Goal: Find specific page/section: Find specific page/section

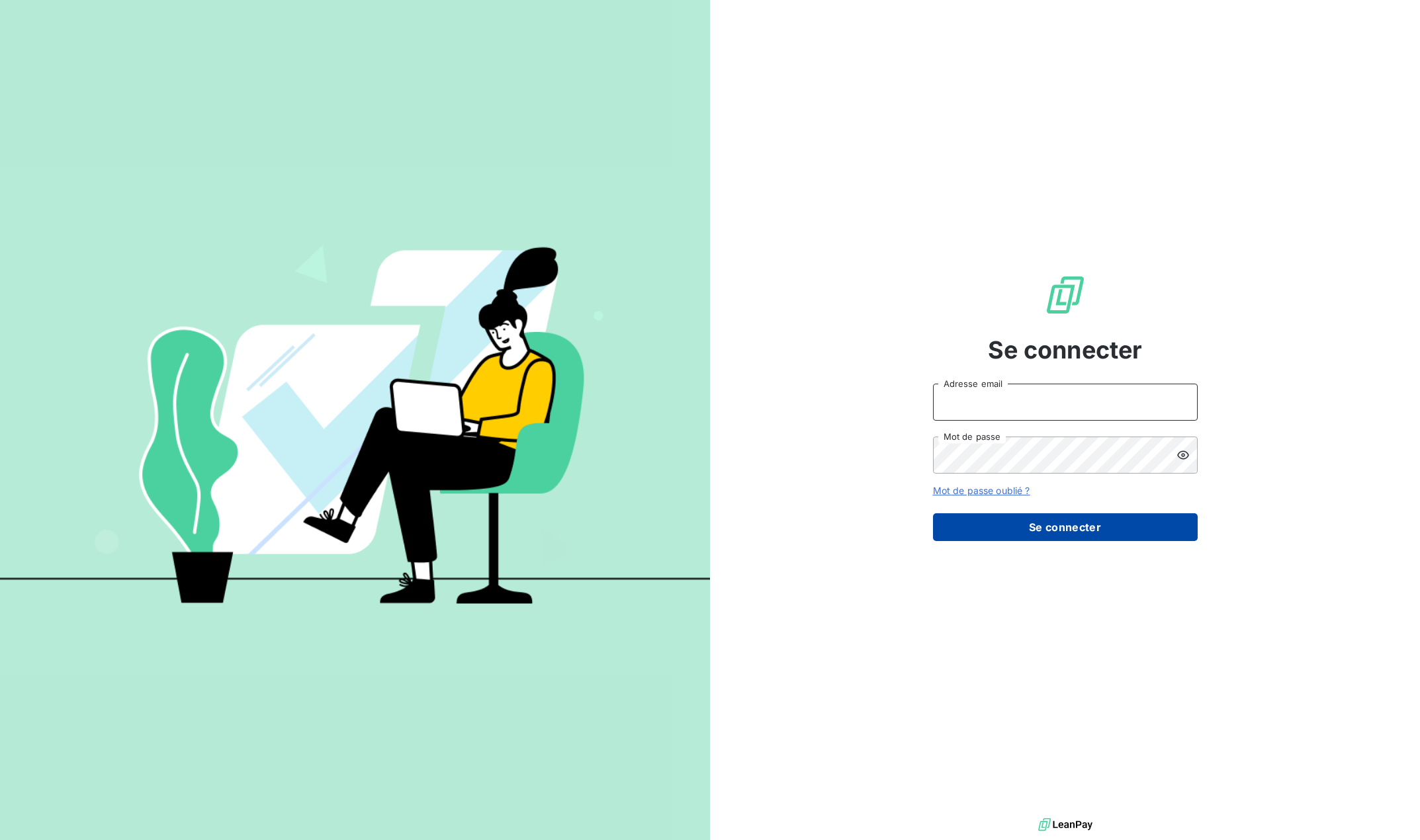
type input "[EMAIL_ADDRESS][DOMAIN_NAME]"
click at [1002, 535] on button "Se connecter" at bounding box center [1065, 527] width 264 height 28
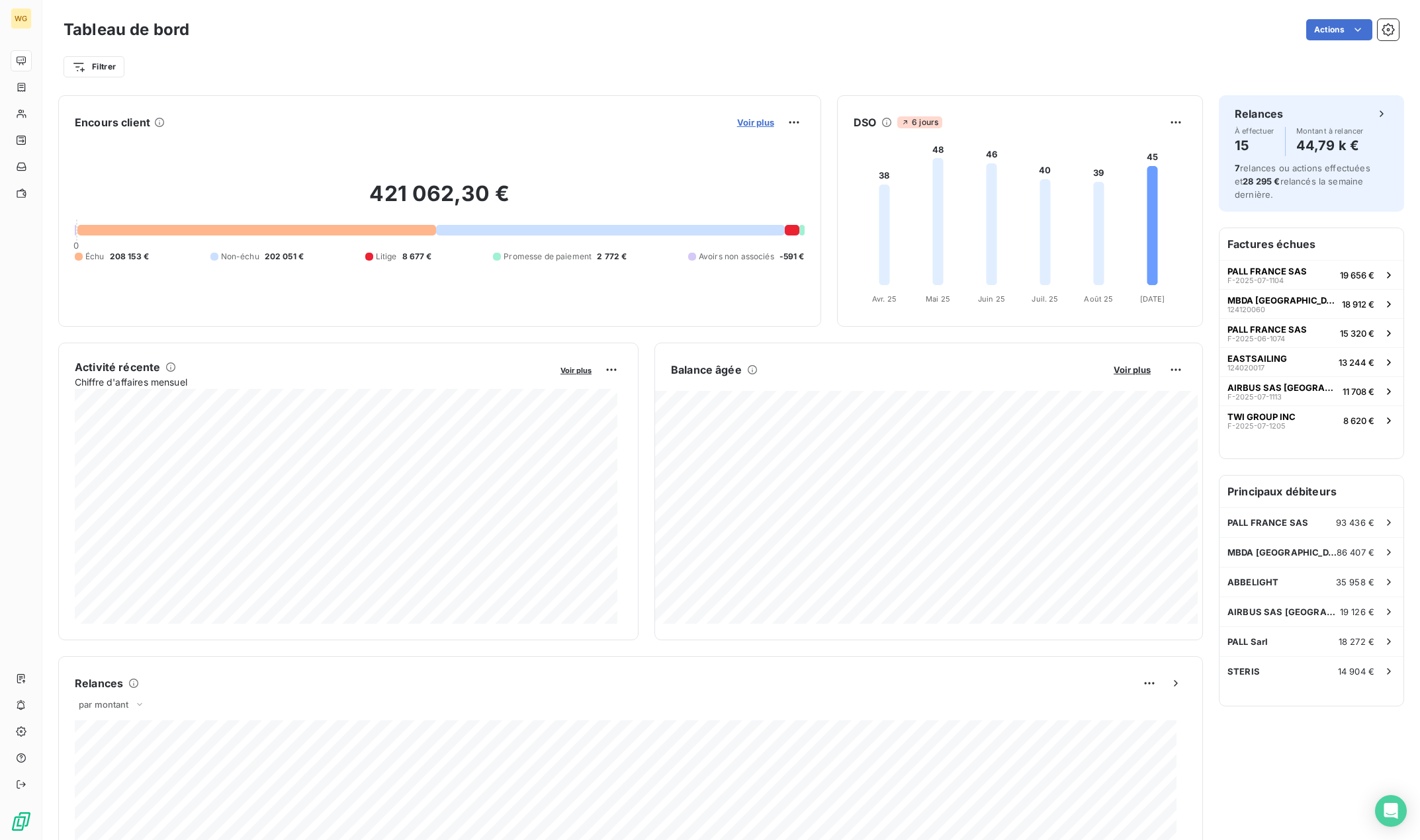
click at [745, 120] on span "Voir plus" at bounding box center [756, 122] width 37 height 11
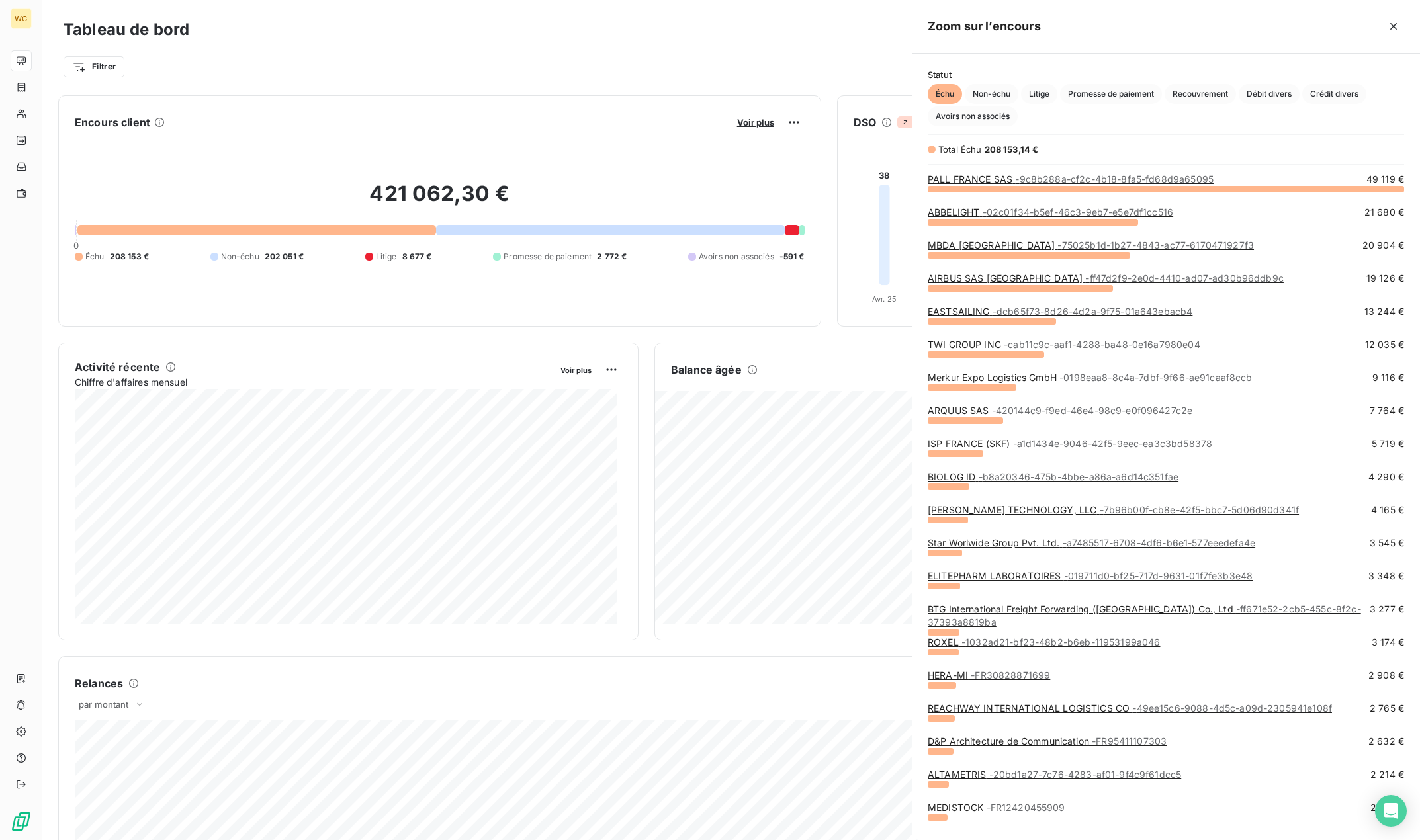
scroll to position [642, 499]
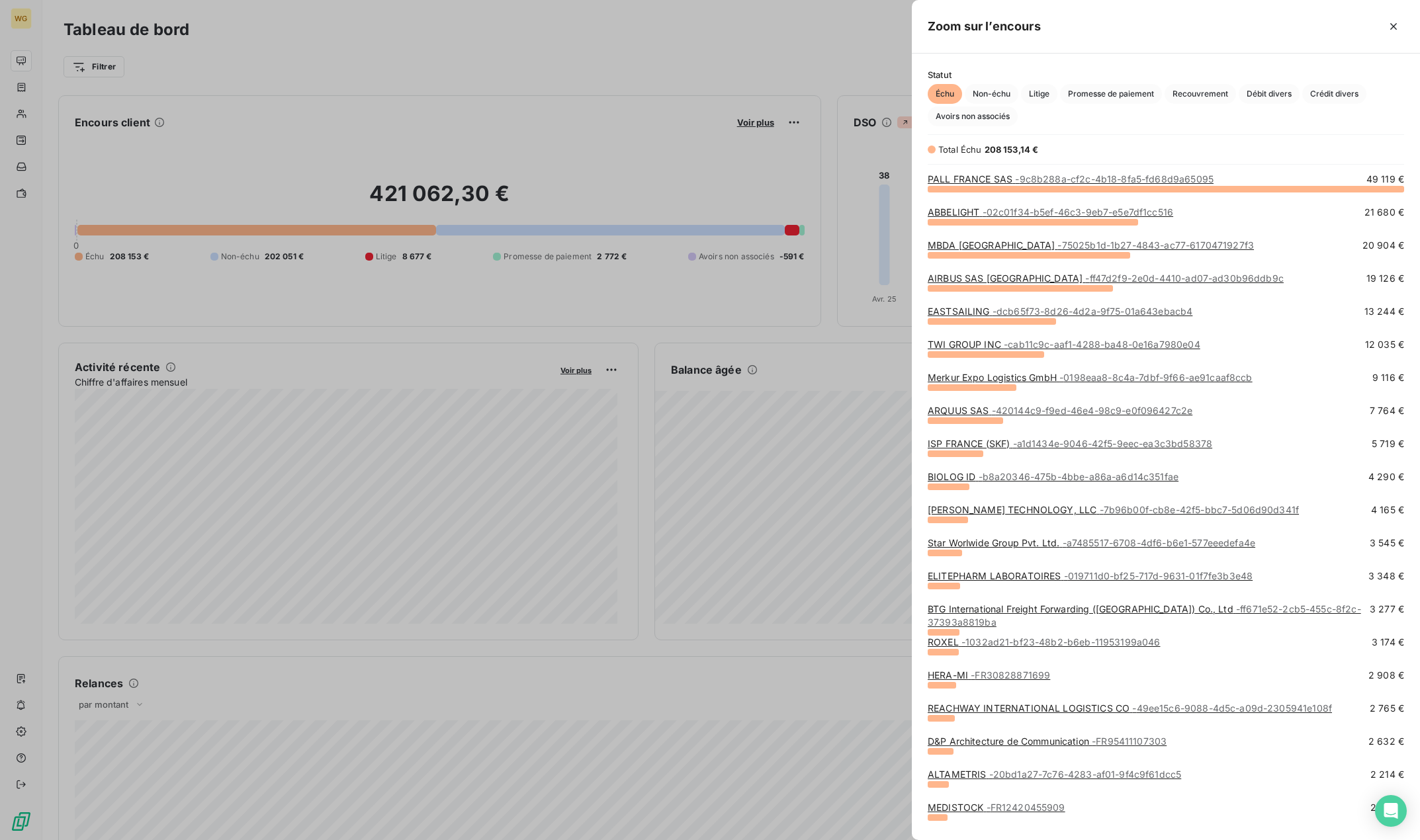
click at [524, 23] on div at bounding box center [710, 420] width 1420 height 840
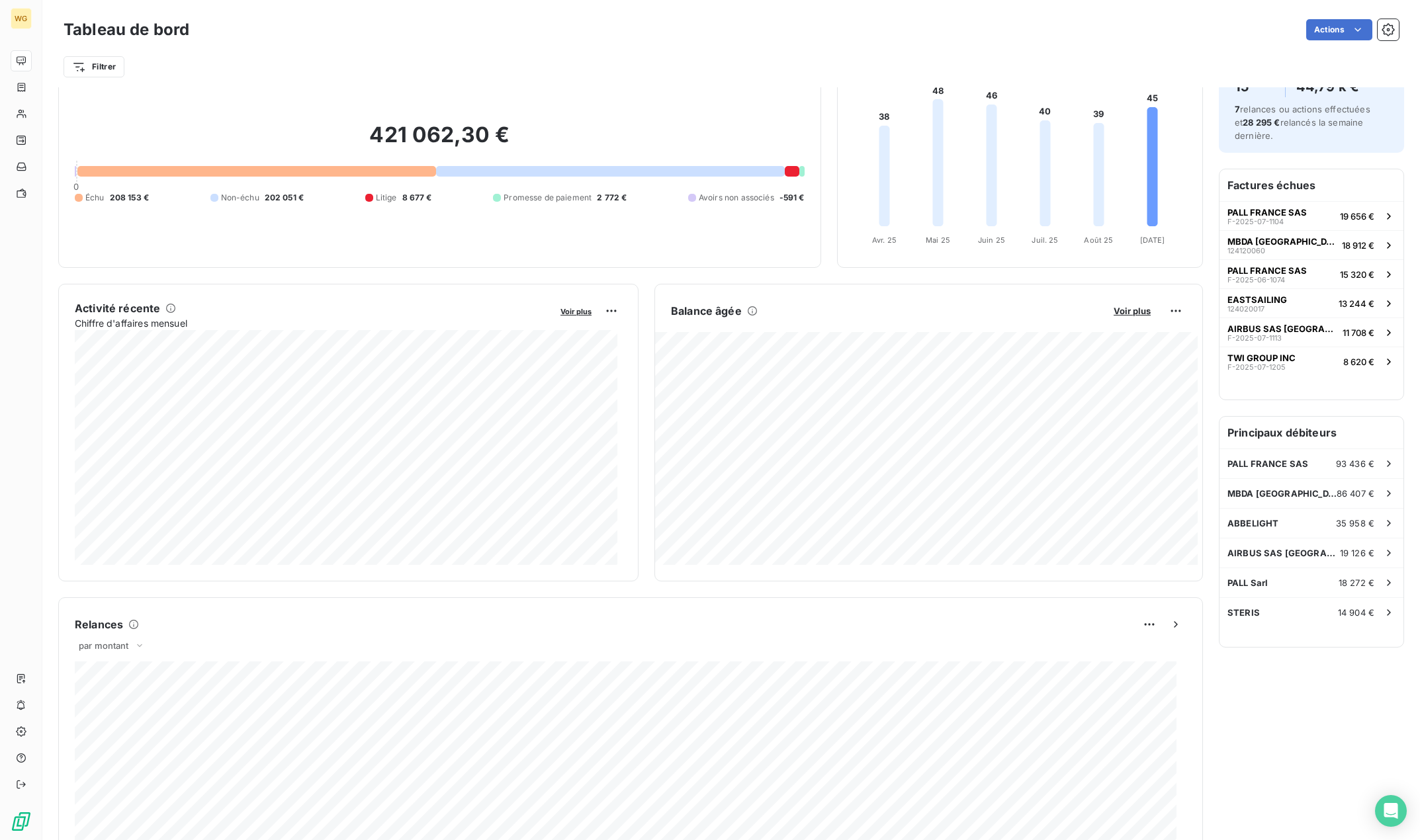
scroll to position [0, 0]
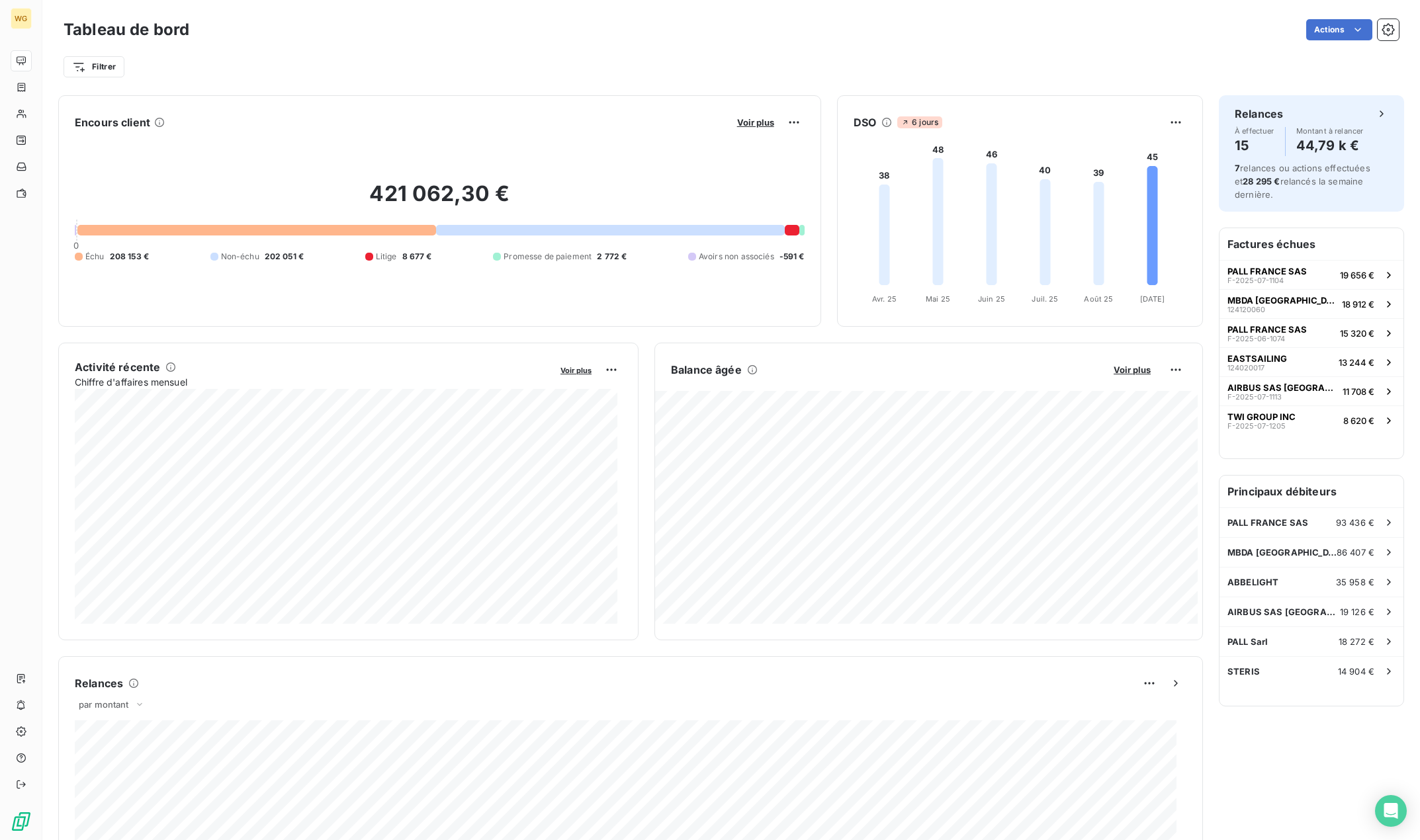
click at [360, 257] on div "Échu 208 153 € Non-échu 202 051 € Litige 8 677 € Promesse de paiement 2 772 € A…" at bounding box center [440, 256] width 730 height 12
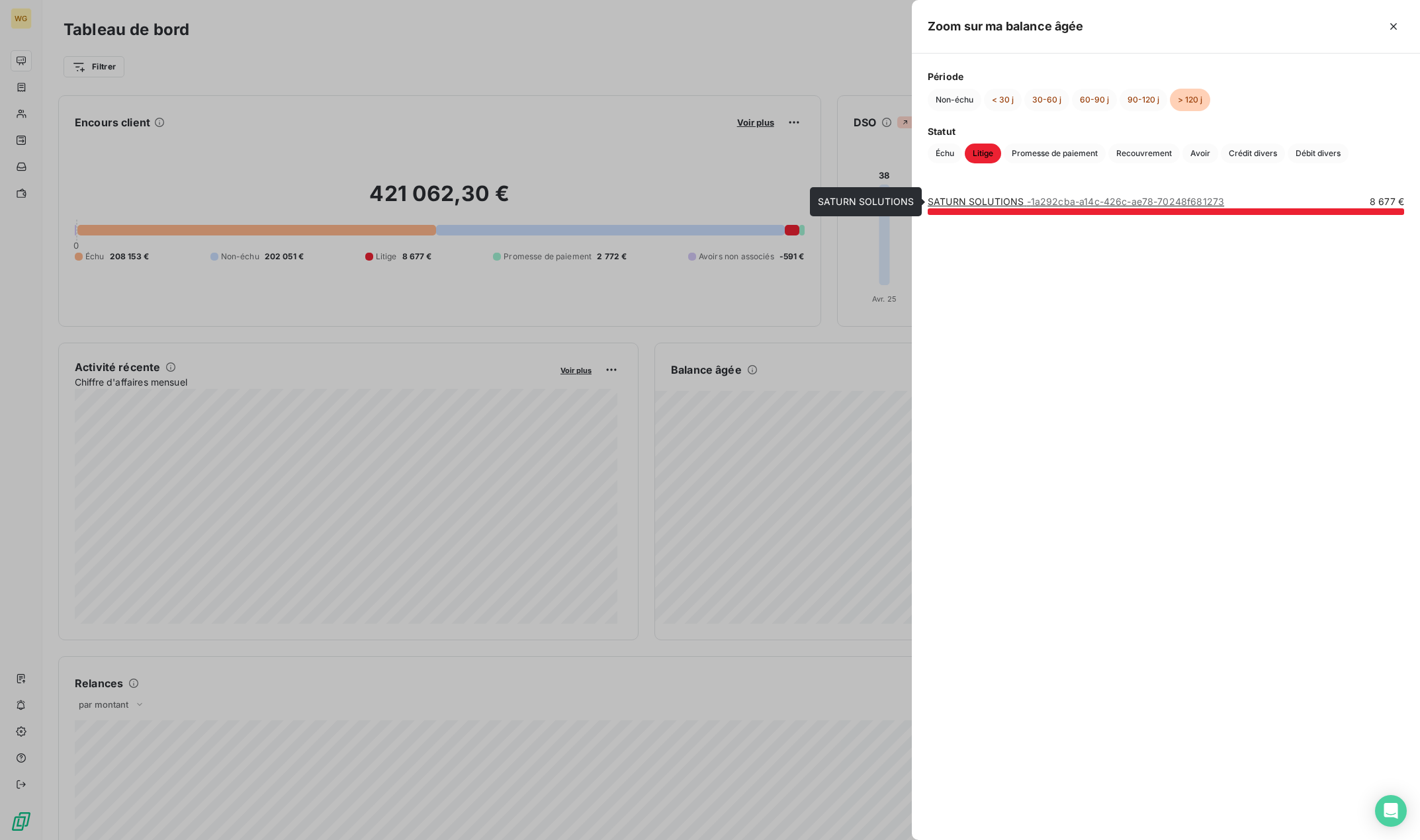
click at [949, 200] on link "SATURN SOLUTIONS - 1a292cba-a14c-426c-ae78-70248f681273" at bounding box center [1076, 201] width 296 height 11
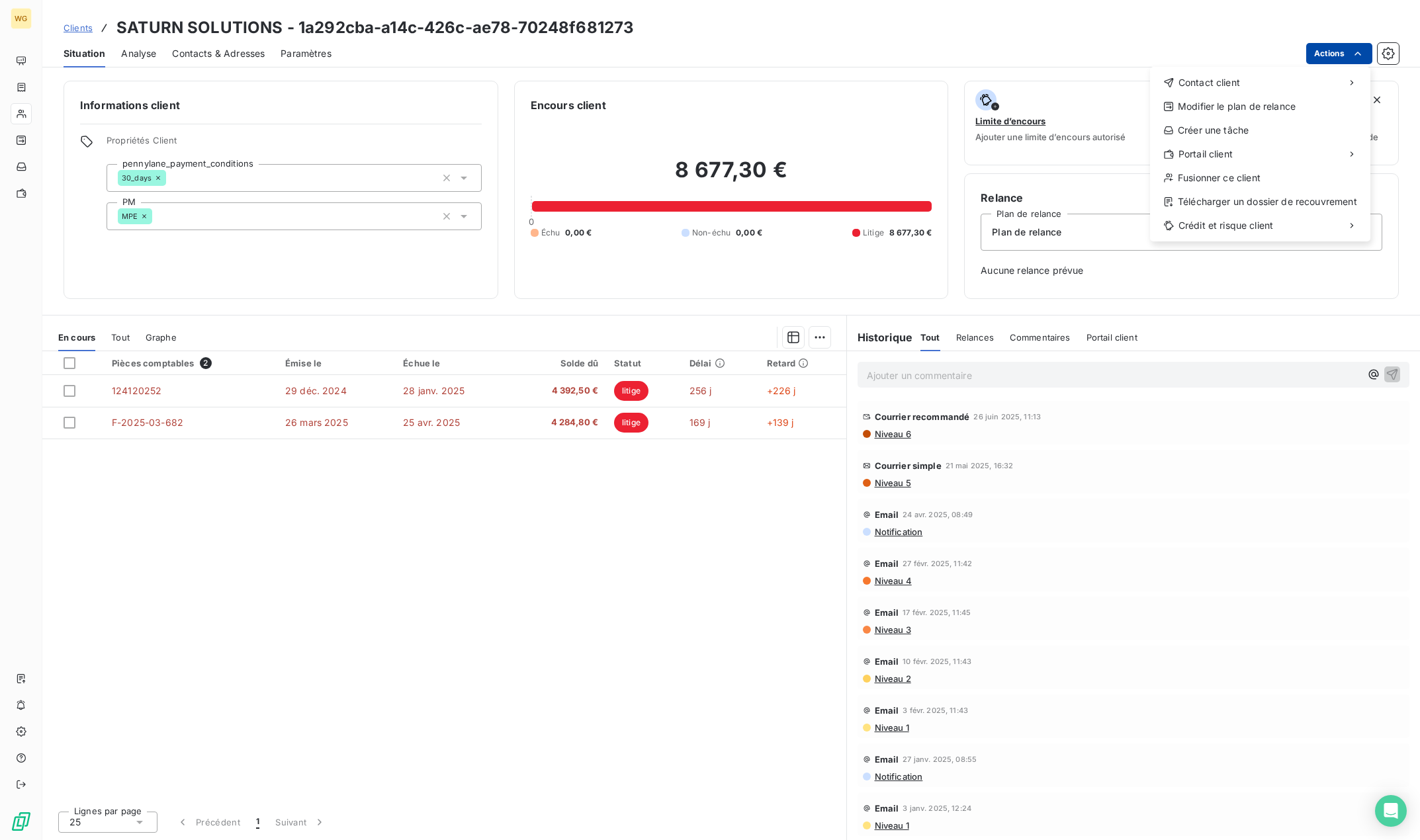
click at [1329, 59] on html "WG Clients SATURN SOLUTIONS - 1a292cba-a14c-426c-ae78-70248f681273 Situation An…" at bounding box center [710, 420] width 1420 height 840
click at [1267, 202] on div "Télécharger un dossier de recouvrement" at bounding box center [1260, 201] width 210 height 21
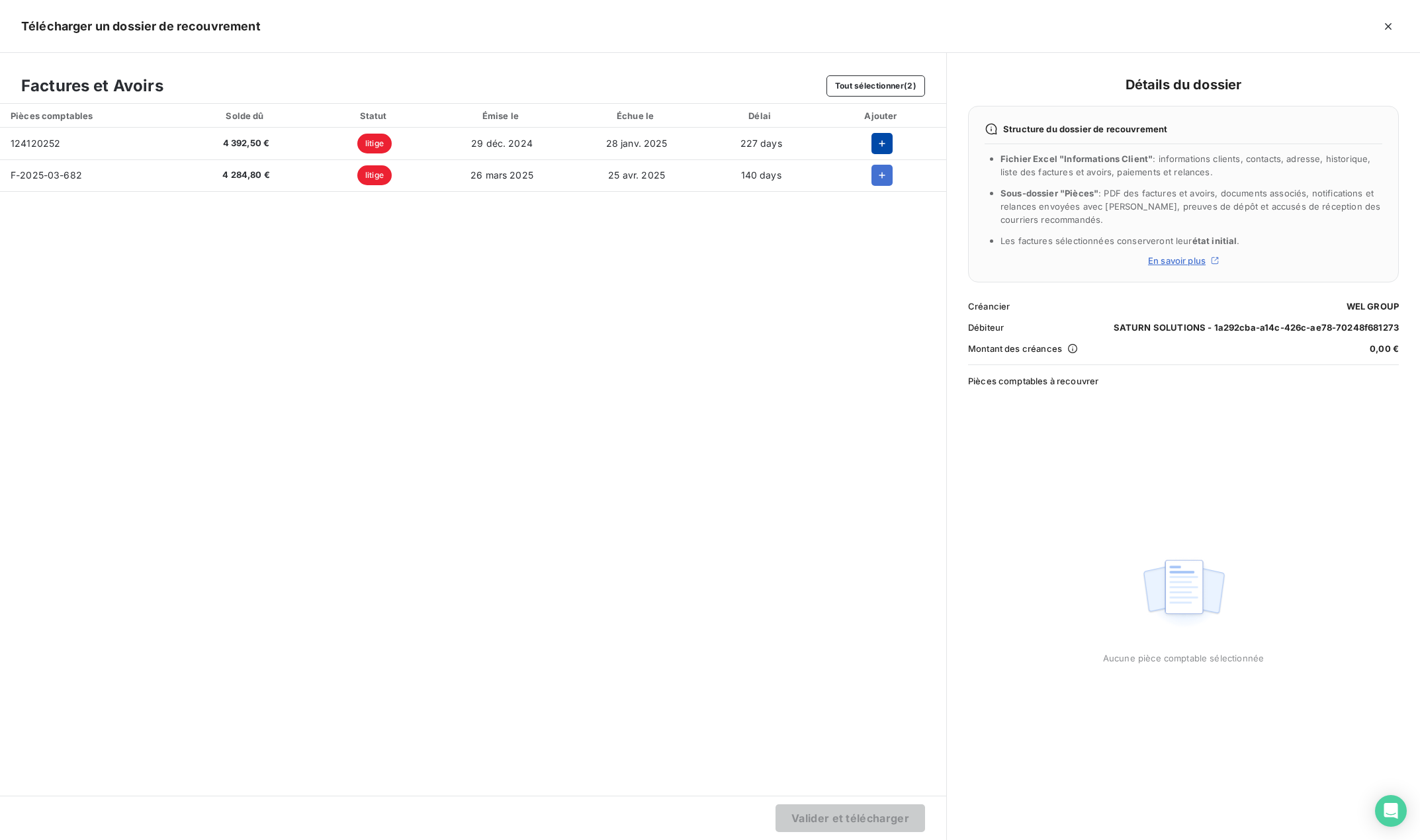
click at [886, 146] on icon "button" at bounding box center [882, 144] width 13 height 13
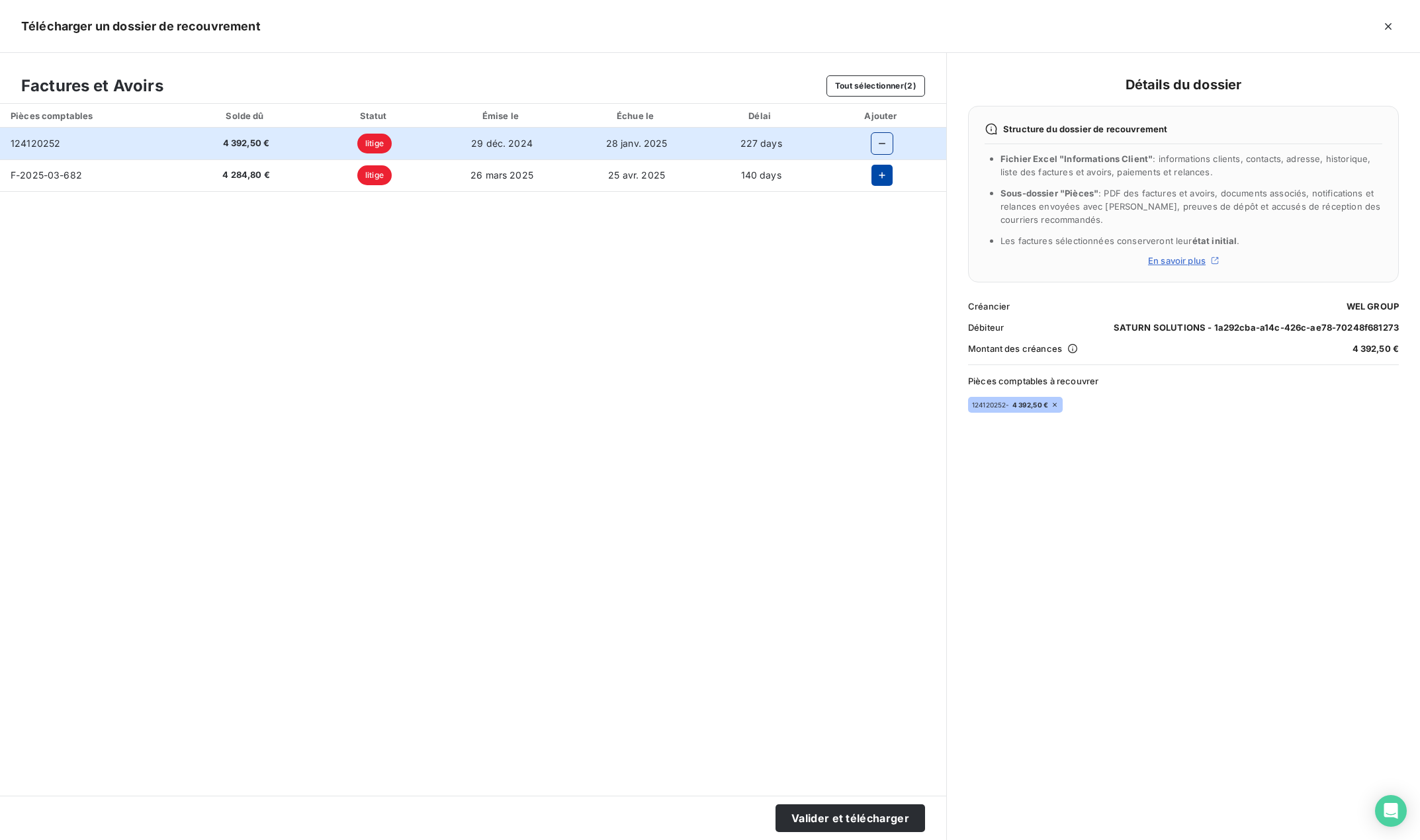
click at [879, 176] on icon "button" at bounding box center [882, 175] width 13 height 13
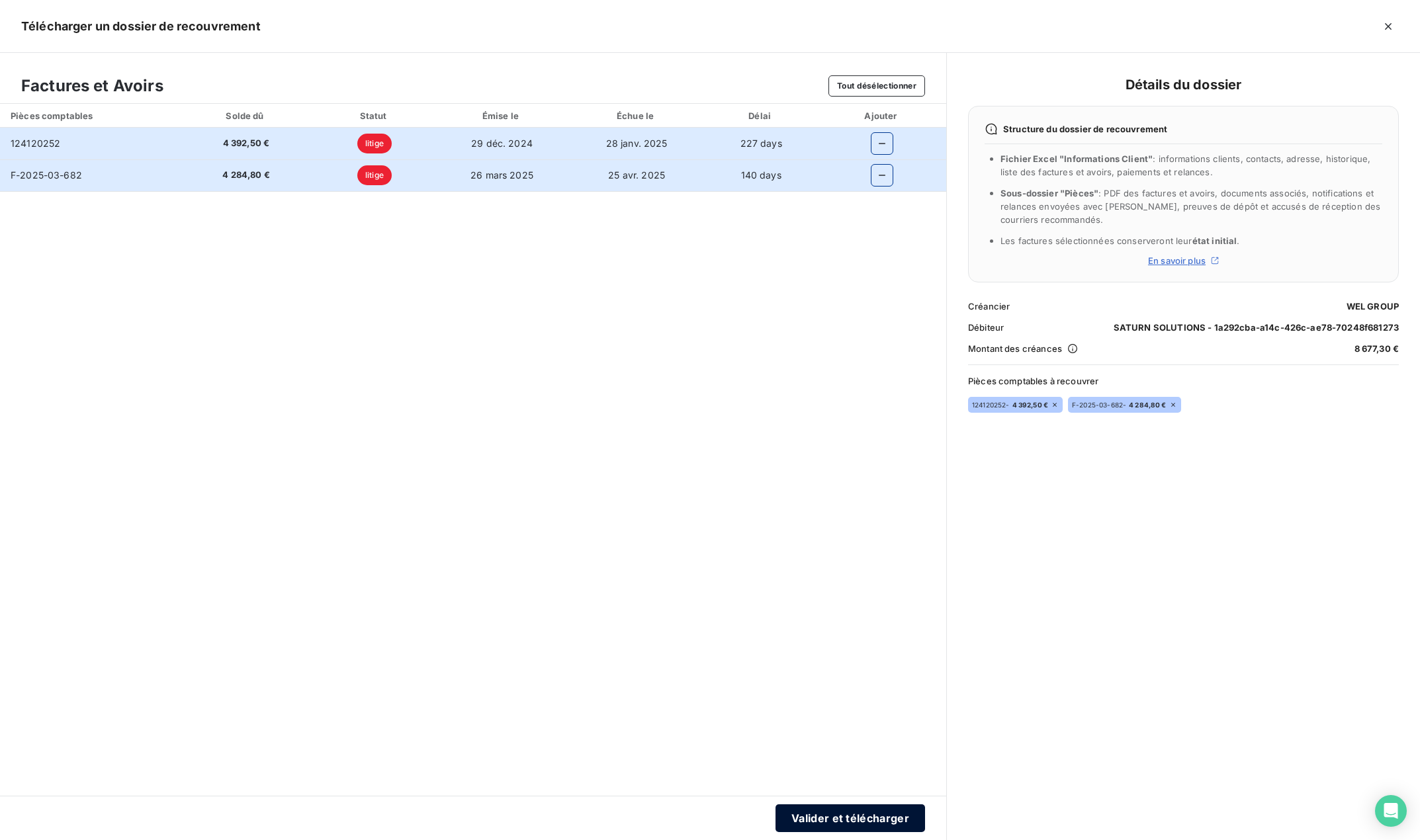
click at [899, 818] on button "Valider et télécharger" at bounding box center [850, 818] width 150 height 28
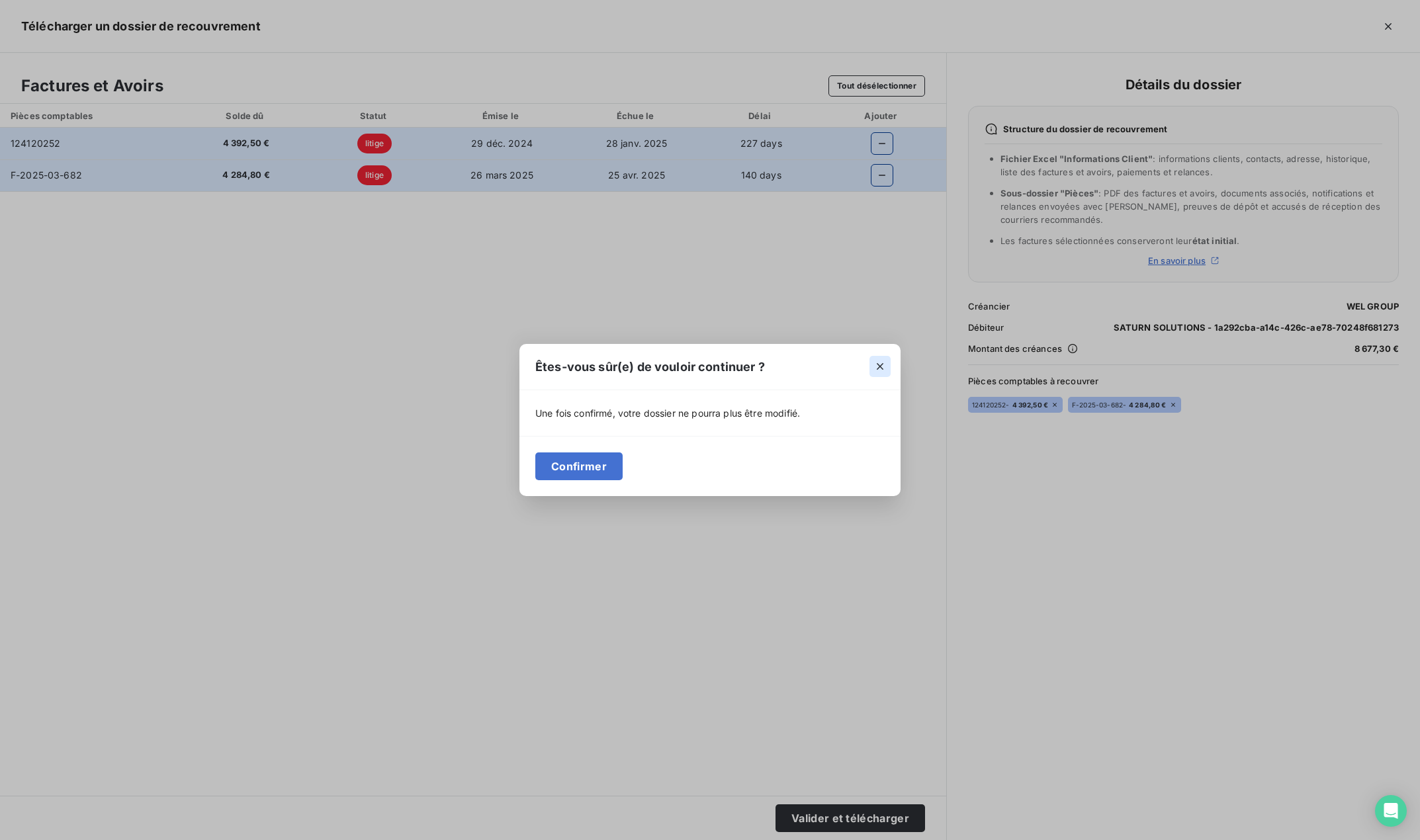
click at [879, 373] on icon "button" at bounding box center [880, 366] width 13 height 13
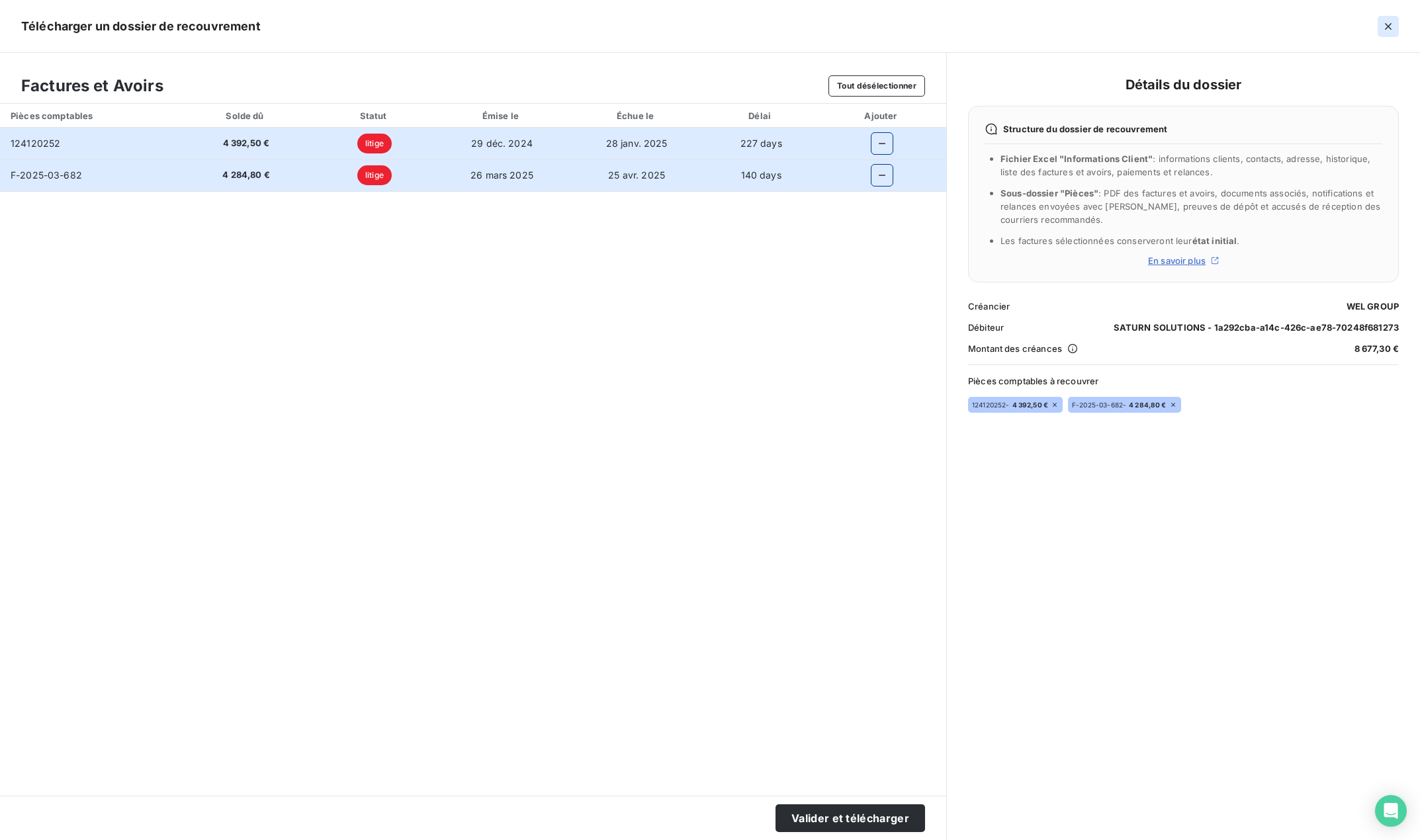
click at [1388, 21] on icon "button" at bounding box center [1388, 26] width 13 height 13
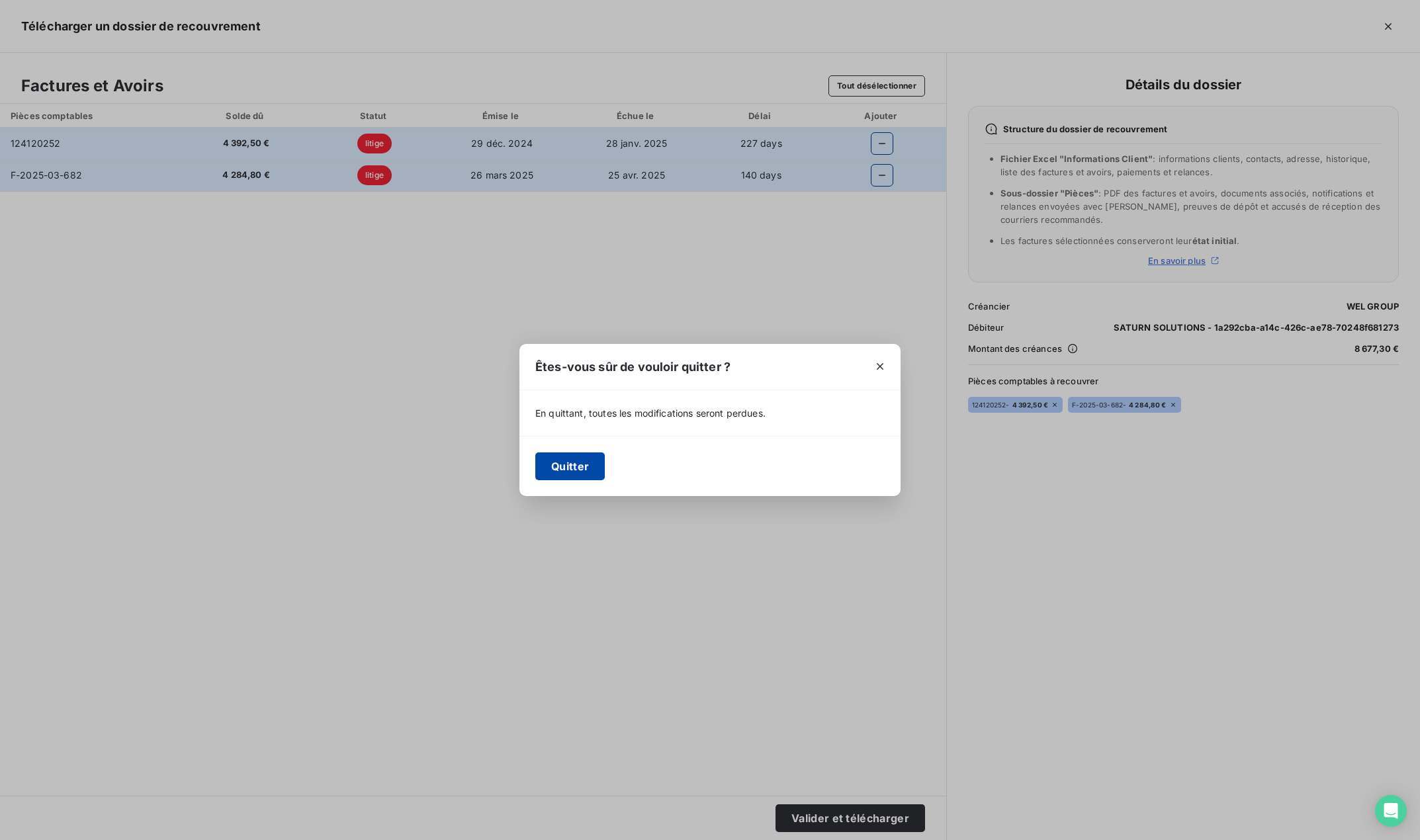
click at [585, 459] on button "Quitter" at bounding box center [570, 466] width 69 height 28
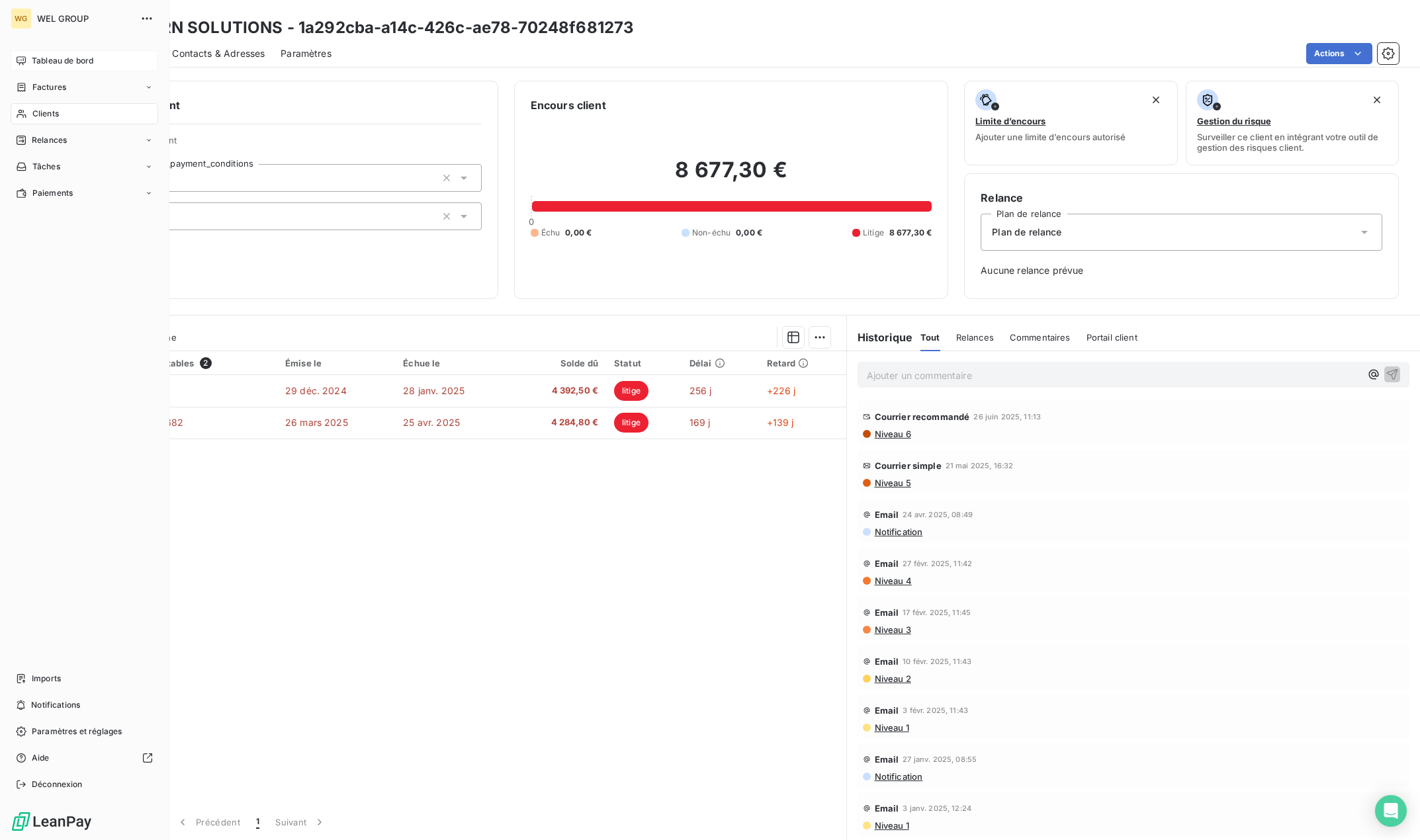
click at [51, 58] on span "Tableau de bord" at bounding box center [62, 60] width 62 height 12
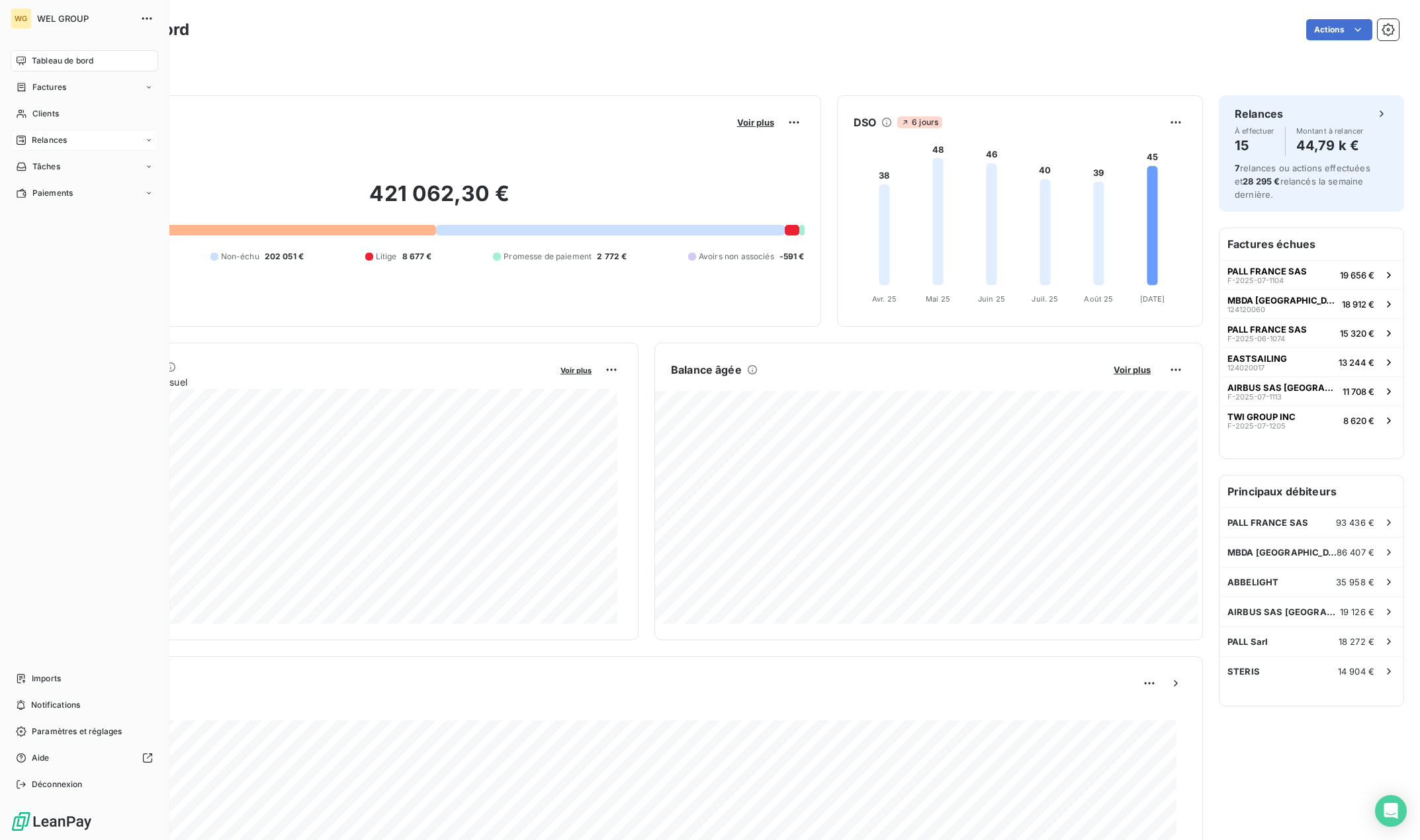
click at [52, 140] on span "Relances" at bounding box center [49, 140] width 35 height 12
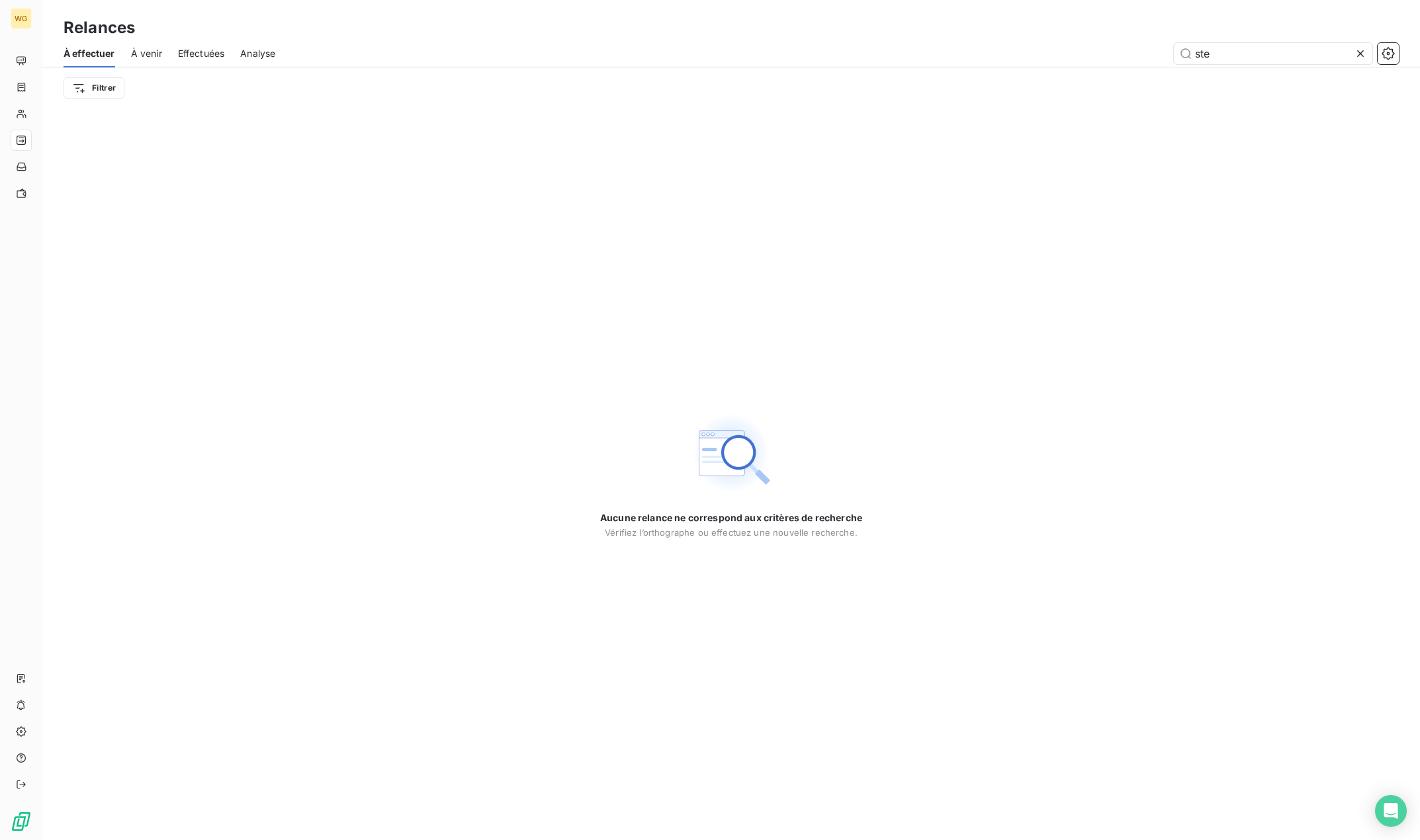
click at [205, 52] on span "Effectuées" at bounding box center [201, 53] width 47 height 13
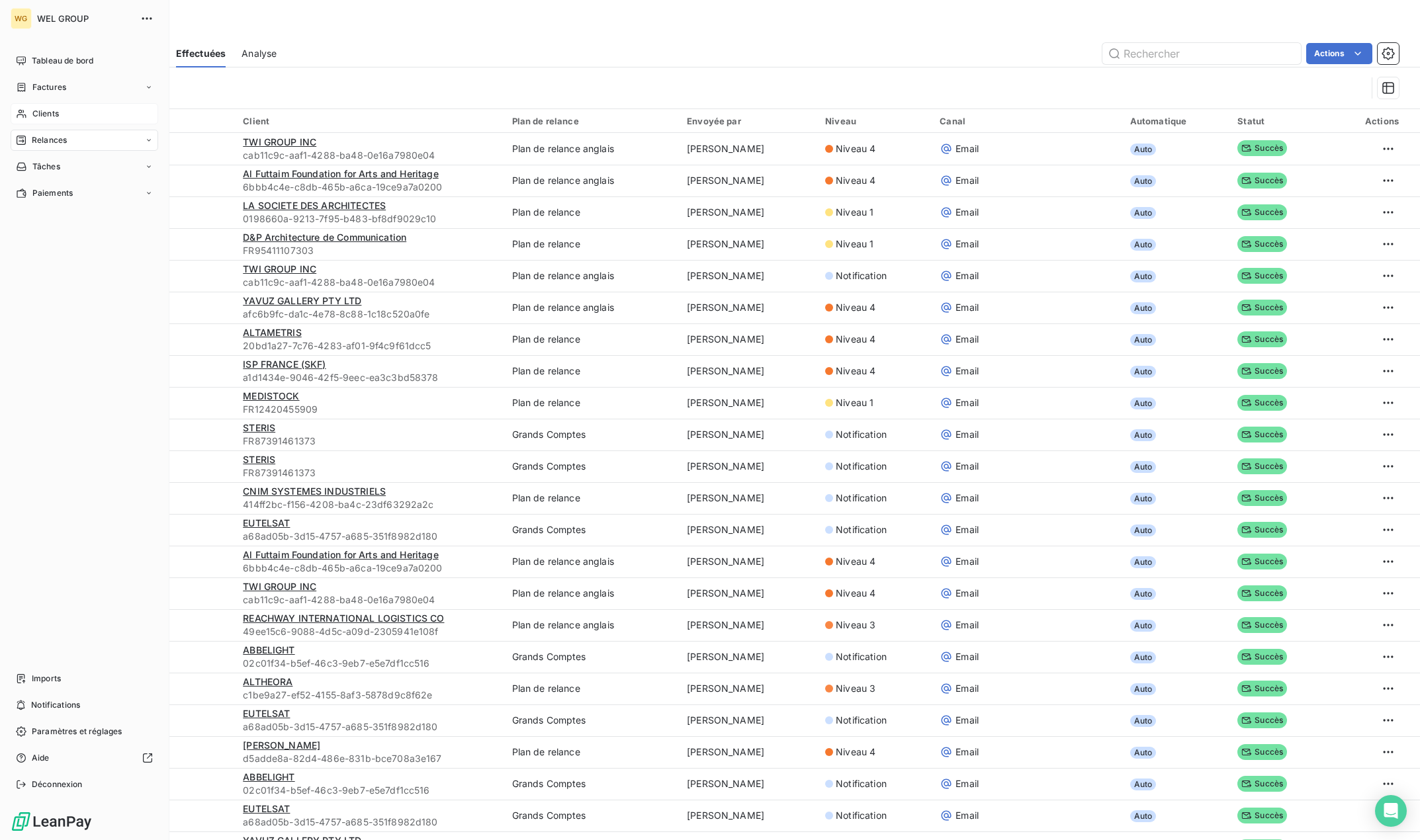
click at [40, 115] on span "Clients" at bounding box center [46, 113] width 27 height 12
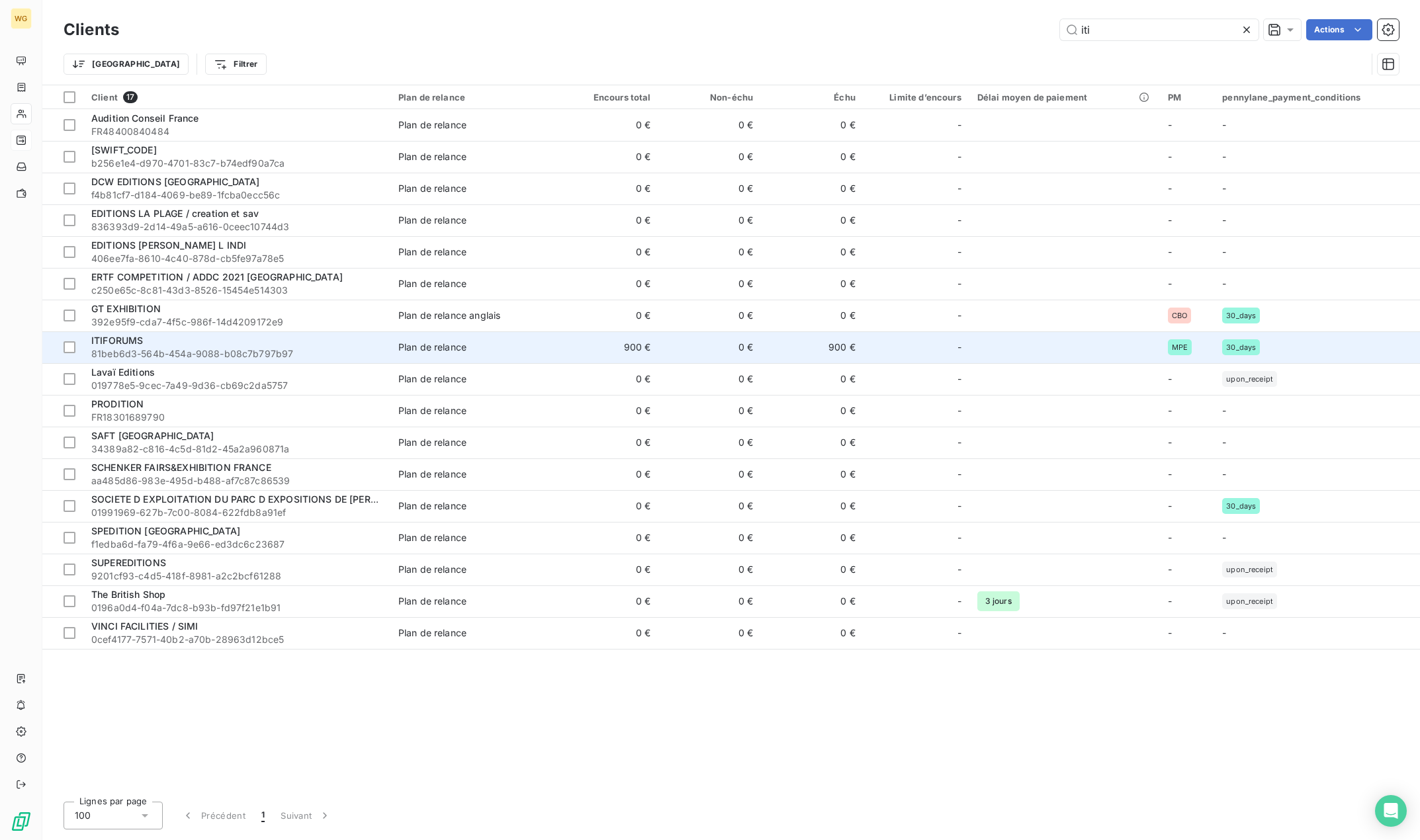
type input "iti"
click at [262, 348] on span "81beb6d3-564b-454a-9088-b08c7b797b97" at bounding box center [236, 353] width 291 height 13
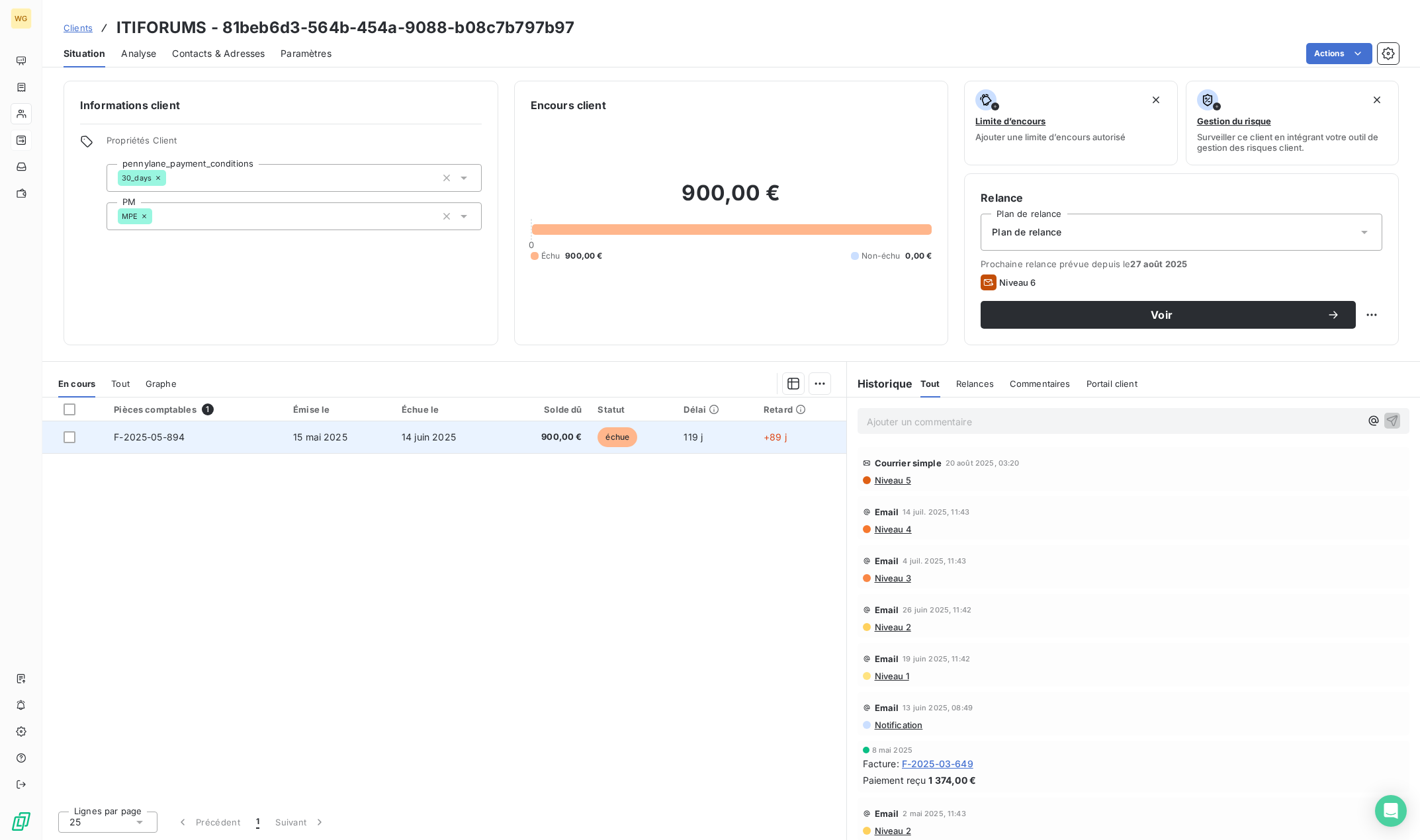
click at [194, 437] on td "F-2025-05-894" at bounding box center [196, 437] width 179 height 32
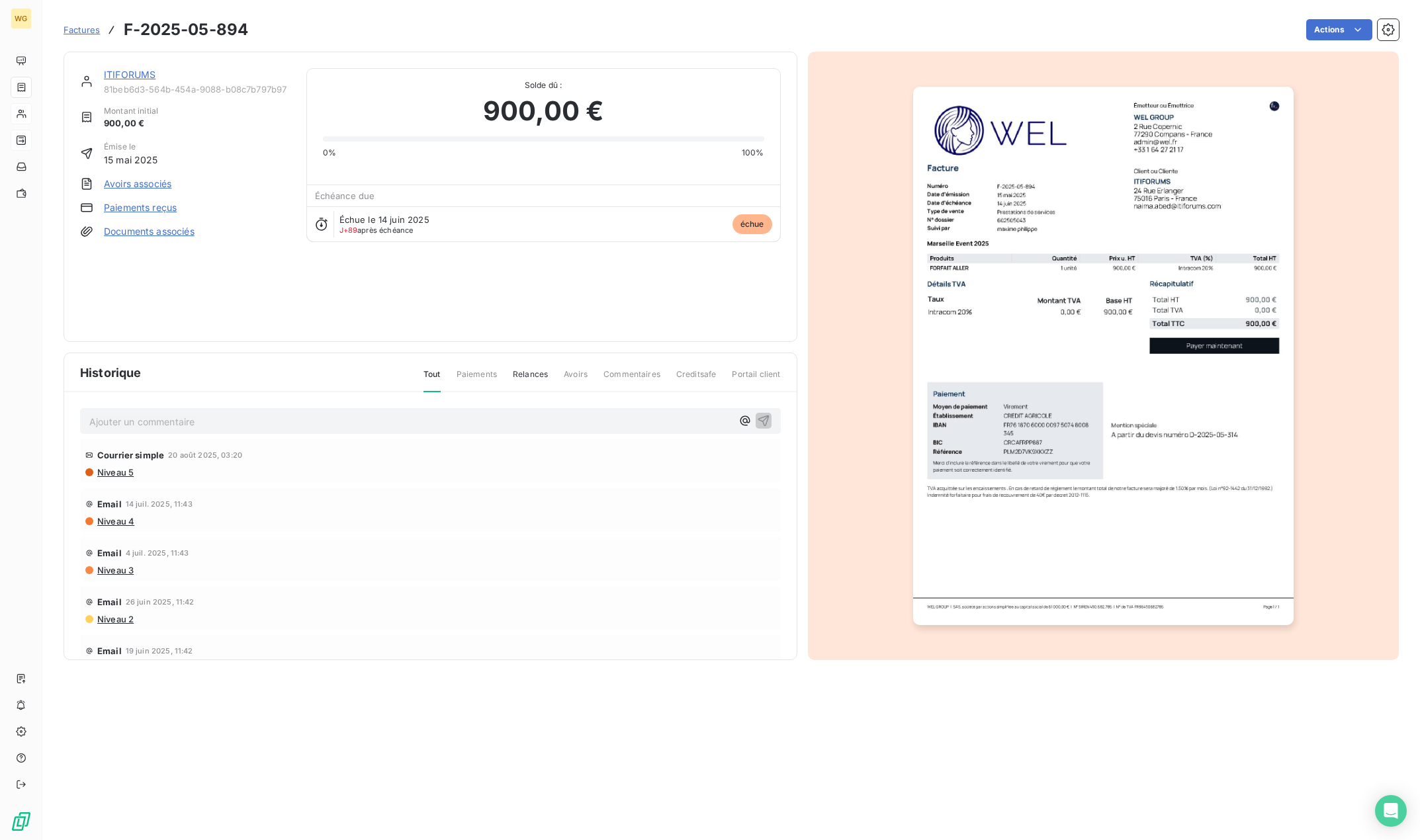
click at [96, 31] on span "Factures" at bounding box center [81, 30] width 37 height 11
